Goal: Information Seeking & Learning: Learn about a topic

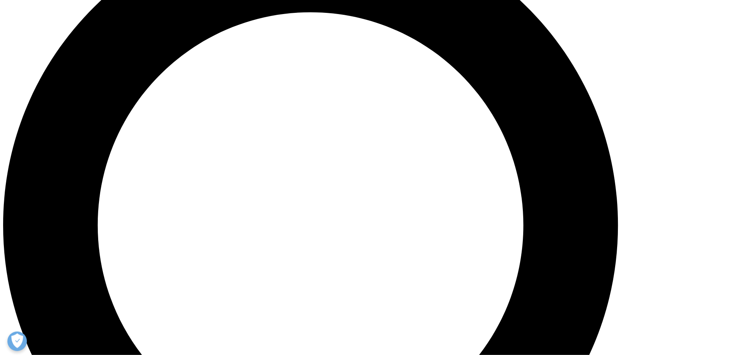
scroll to position [834, 0]
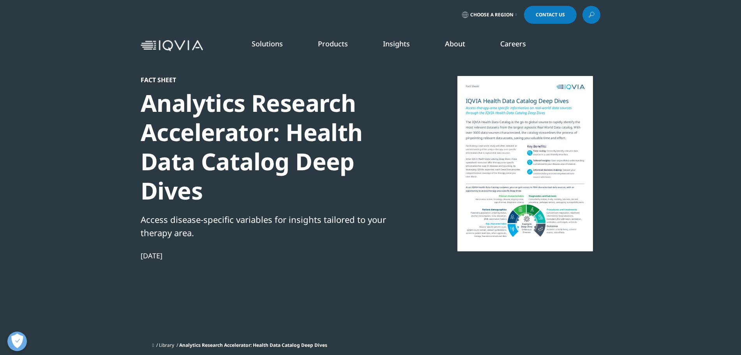
click at [456, 100] on link "Health Data Apps & AI" at bounding box center [503, 97] width 134 height 9
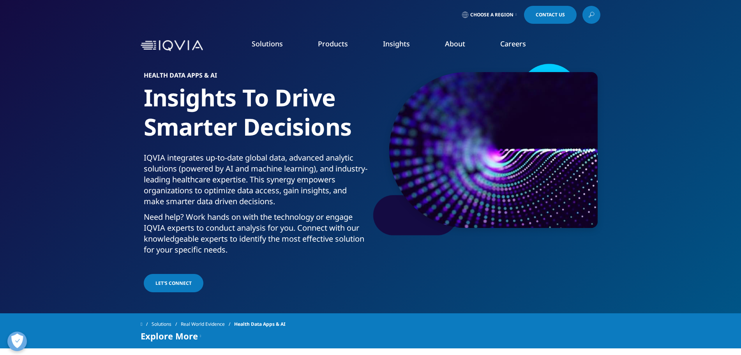
click at [449, 111] on link "Analytics Research Accelerator​" at bounding box center [503, 112] width 134 height 9
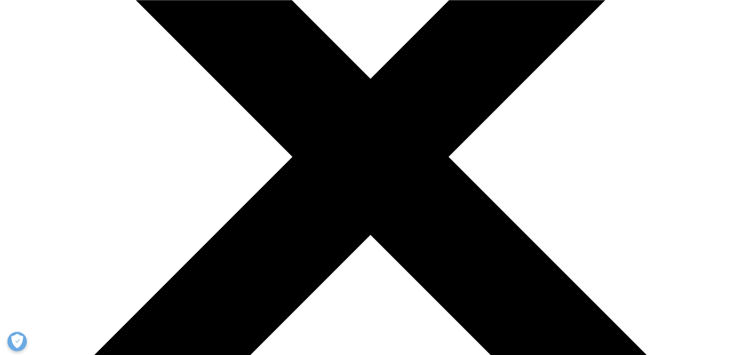
scroll to position [119, 0]
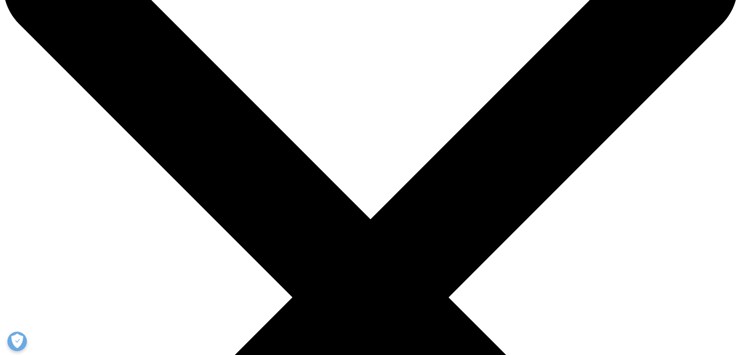
scroll to position [79, 0]
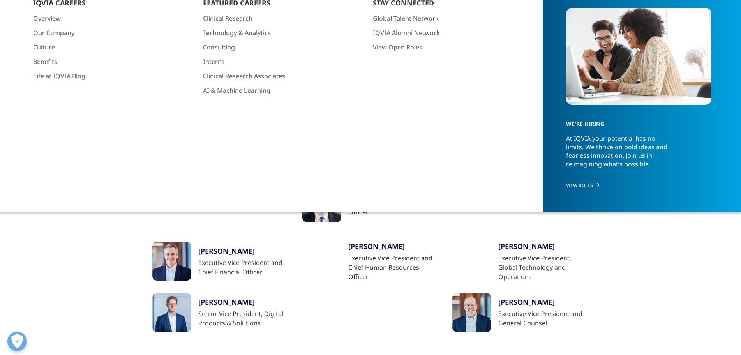
click at [351, 137] on div "Research & Development Leaders" at bounding box center [348, 141] width 88 height 17
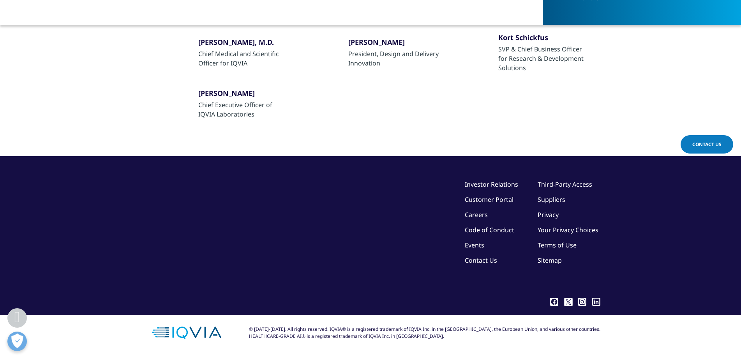
scroll to position [109, 0]
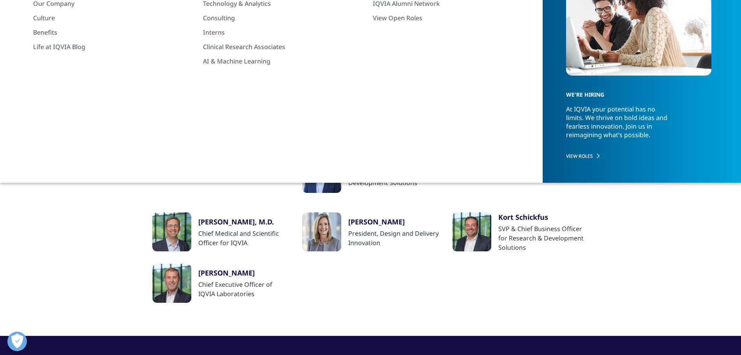
click at [521, 113] on div "Regional Business Unit Leaders" at bounding box center [539, 112] width 83 height 17
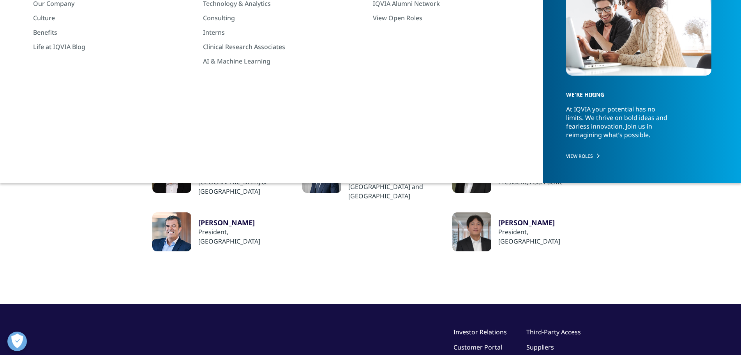
click at [352, 115] on div "Research & Development Leaders" at bounding box center [347, 112] width 88 height 17
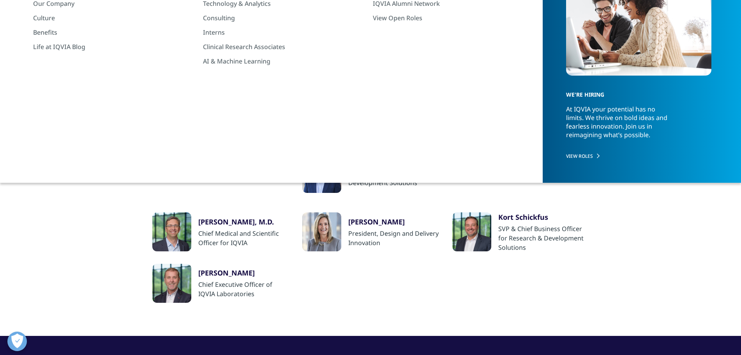
click at [164, 109] on div "Corporate Leaders" at bounding box center [172, 112] width 48 height 17
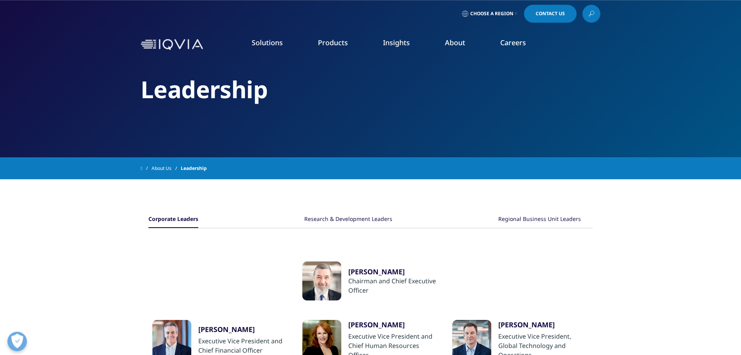
scroll to position [0, 0]
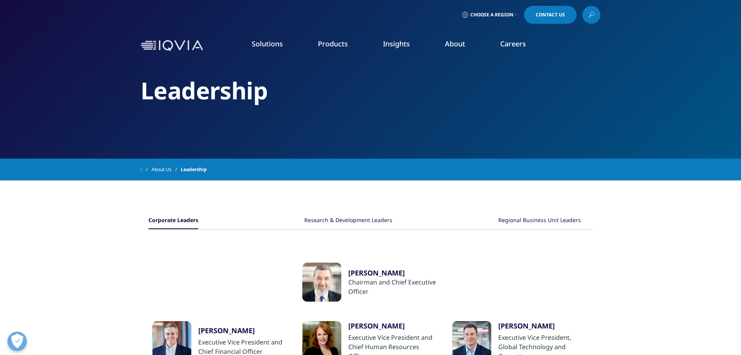
click at [452, 185] on link "Natural Language Processing" at bounding box center [503, 184] width 134 height 9
